Goal: Find specific page/section: Find specific page/section

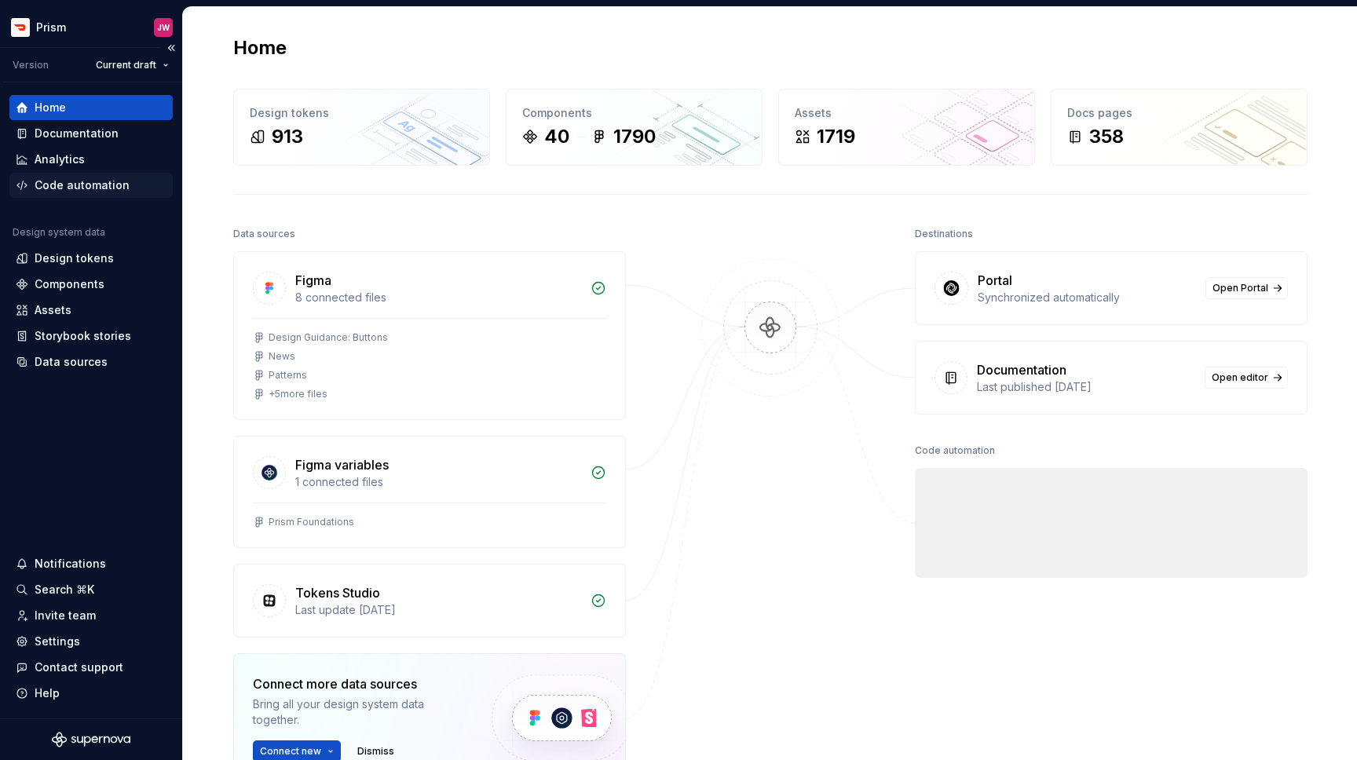
click at [93, 192] on div "Code automation" at bounding box center [82, 186] width 95 height 16
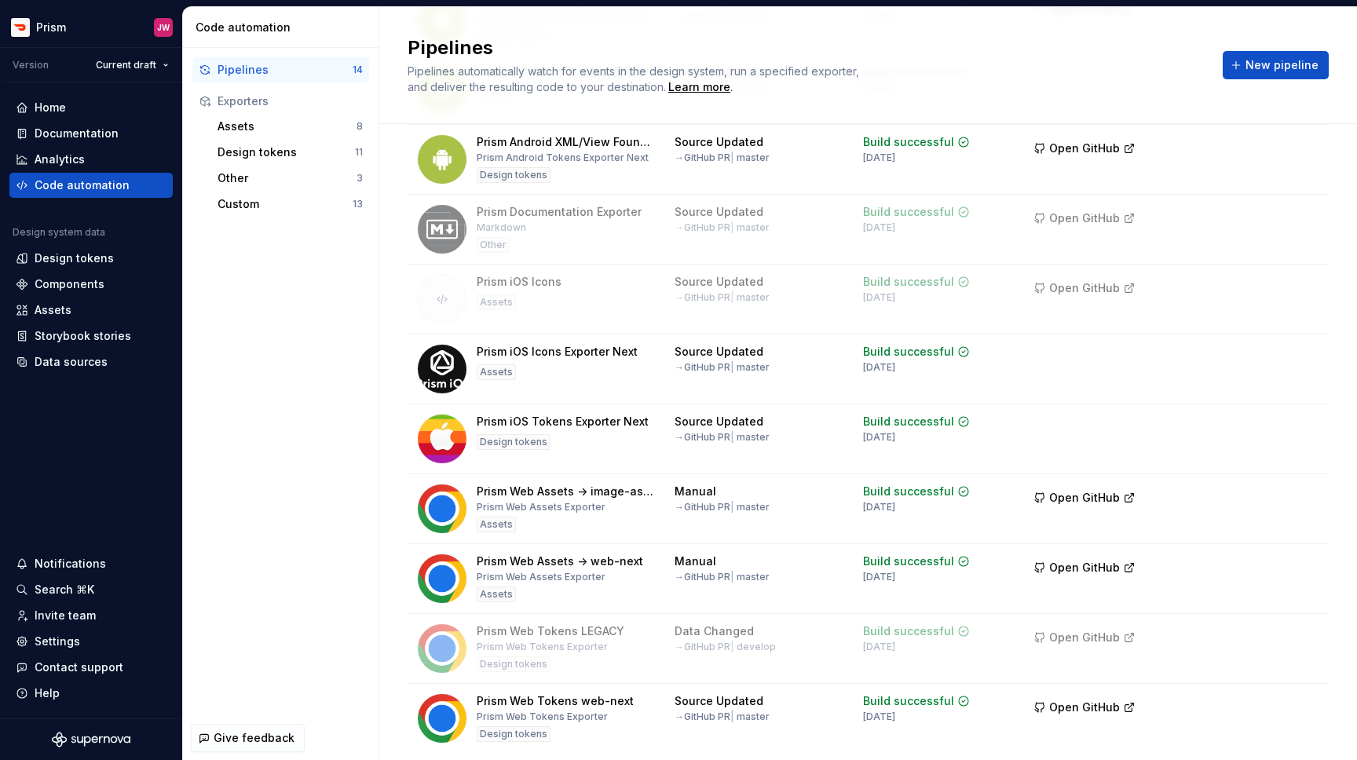
scroll to position [456, 0]
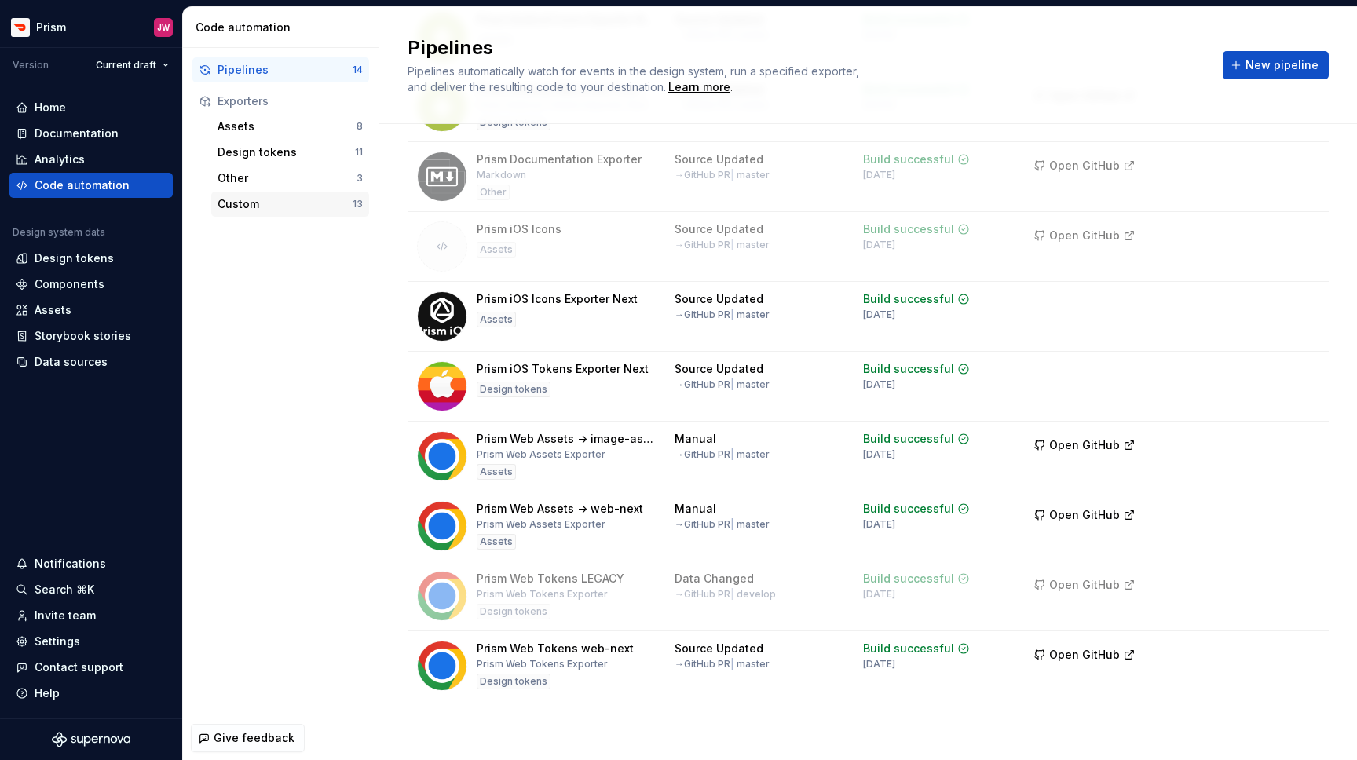
click at [263, 203] on div "Custom" at bounding box center [285, 204] width 135 height 16
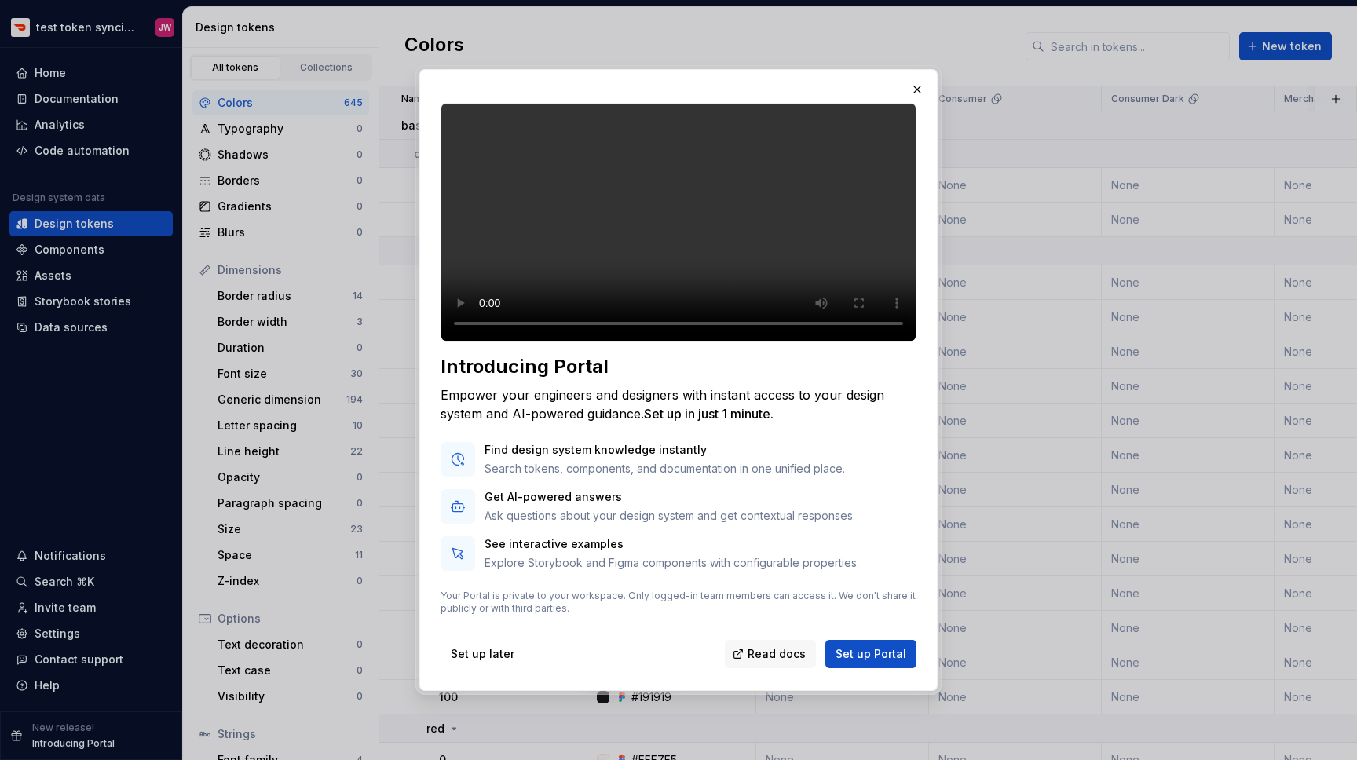
click at [916, 69] on div "Introducing Portal Empower your engineers and designers with instant access to …" at bounding box center [678, 380] width 518 height 622
click at [916, 79] on button "button" at bounding box center [917, 90] width 22 height 22
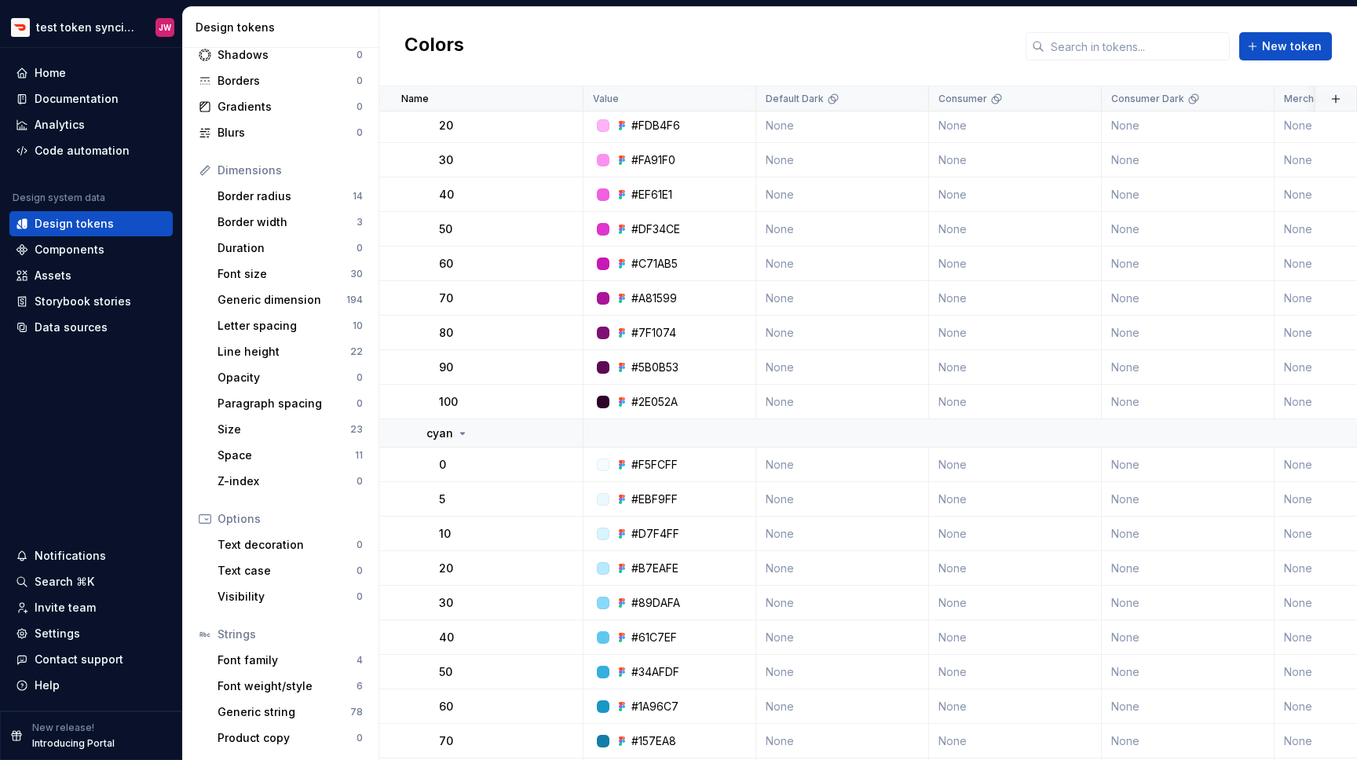
scroll to position [7543, 0]
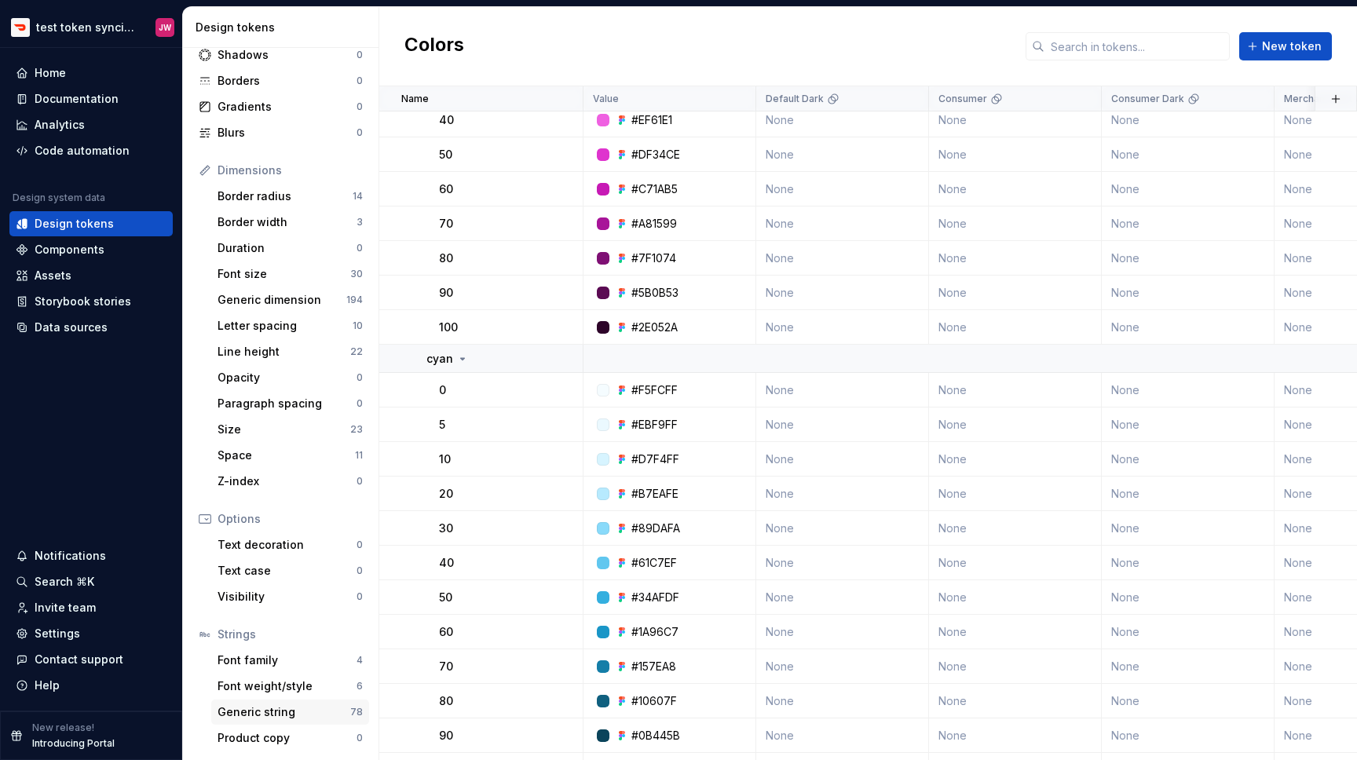
click at [291, 715] on div "Generic string" at bounding box center [284, 713] width 133 height 16
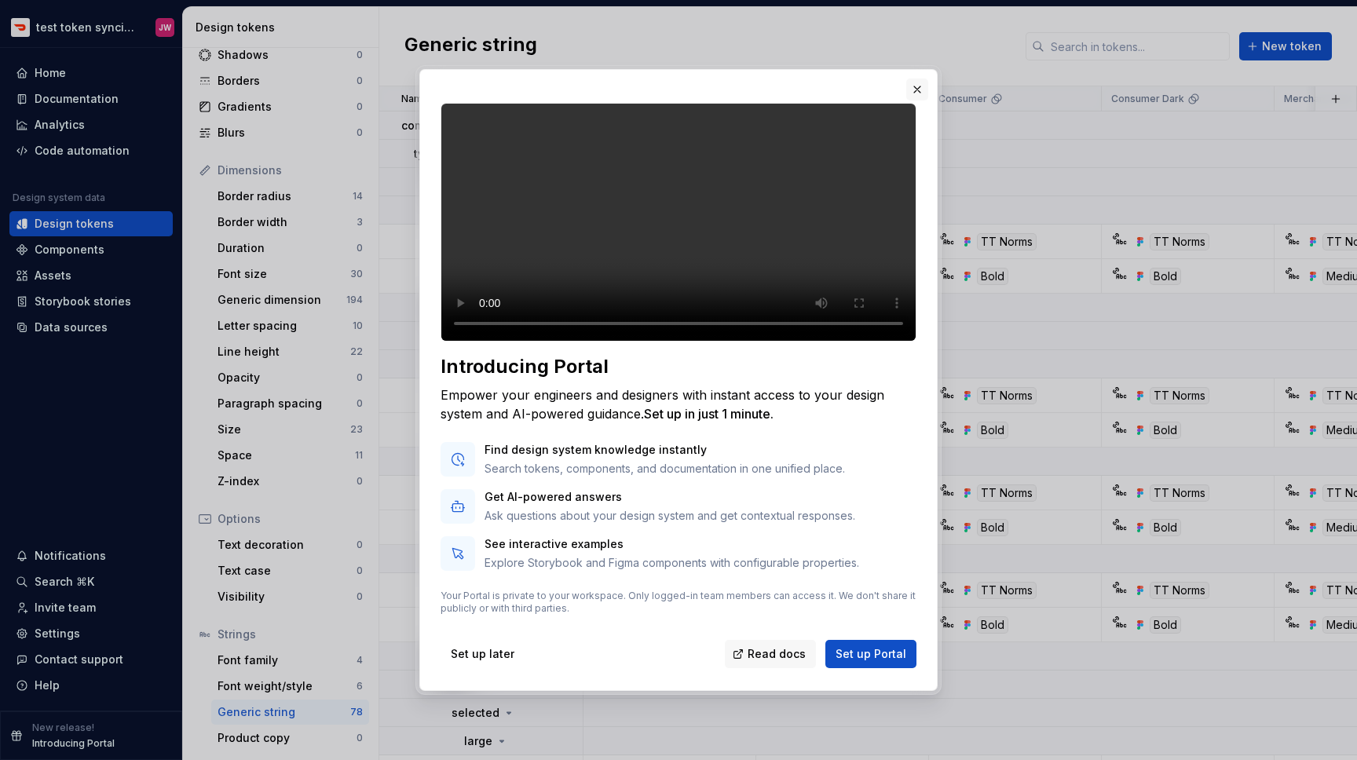
click at [919, 79] on button "button" at bounding box center [917, 90] width 22 height 22
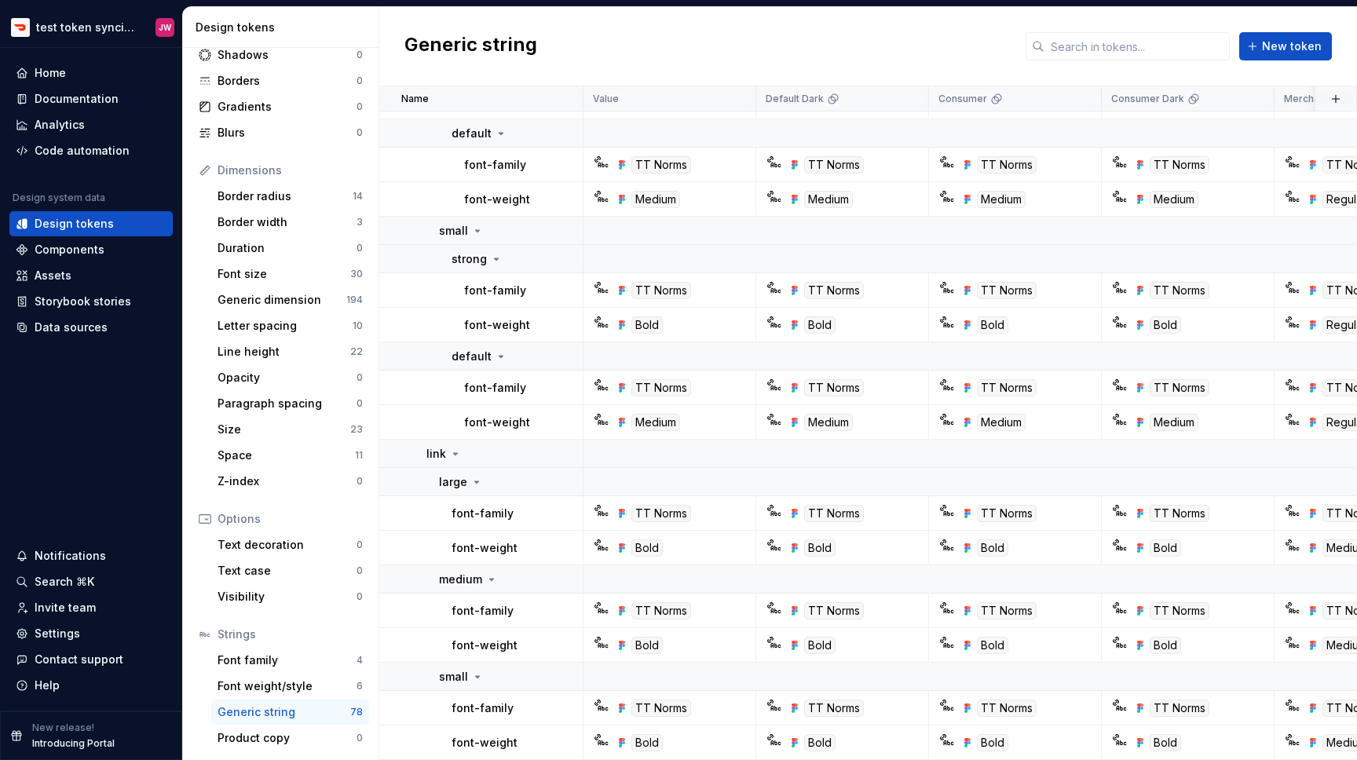
scroll to position [3942, 0]
